Goal: Download file/media

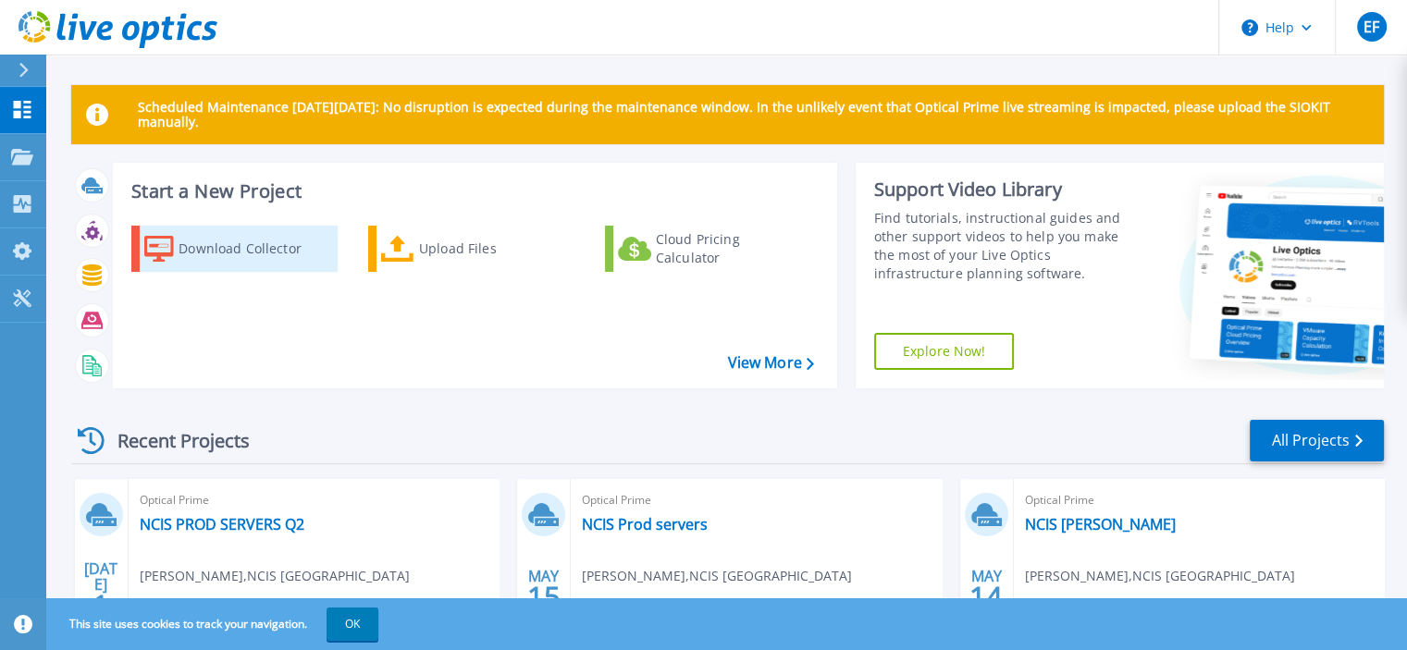
click at [238, 239] on div "Download Collector" at bounding box center [252, 248] width 148 height 37
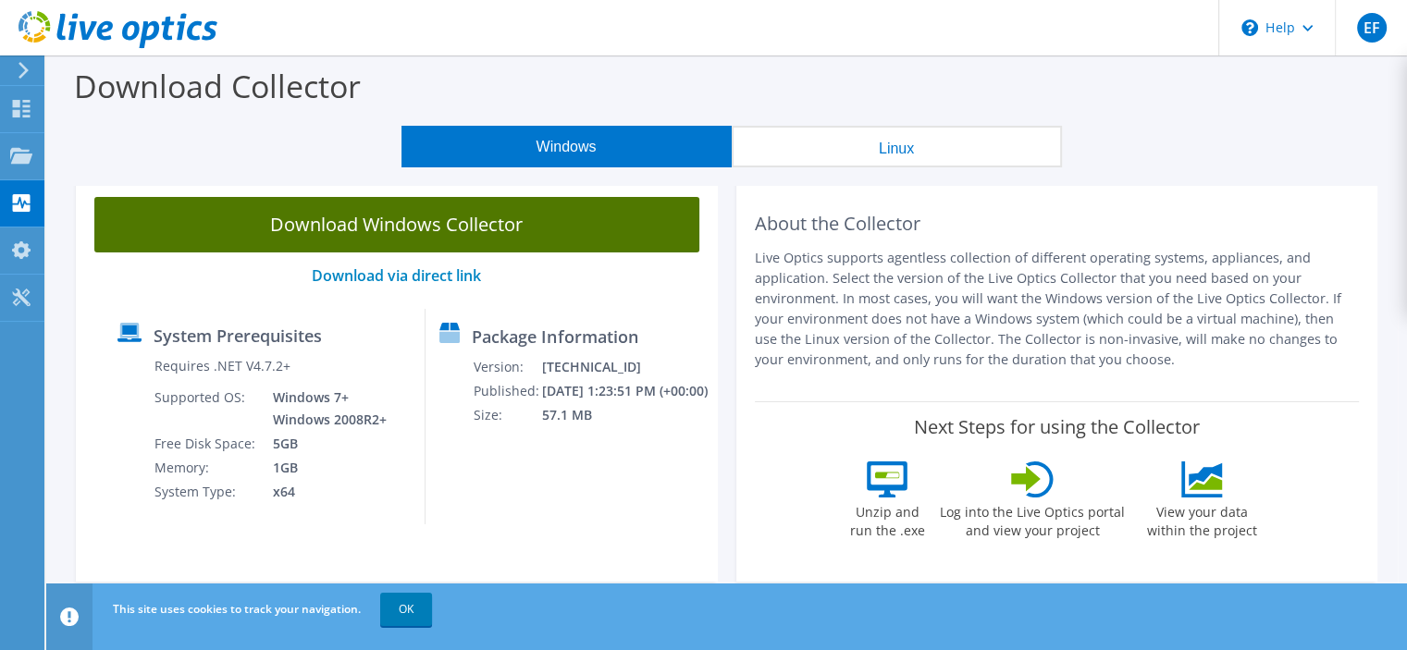
click at [337, 238] on link "Download Windows Collector" at bounding box center [396, 224] width 605 height 55
